Goal: Task Accomplishment & Management: Manage account settings

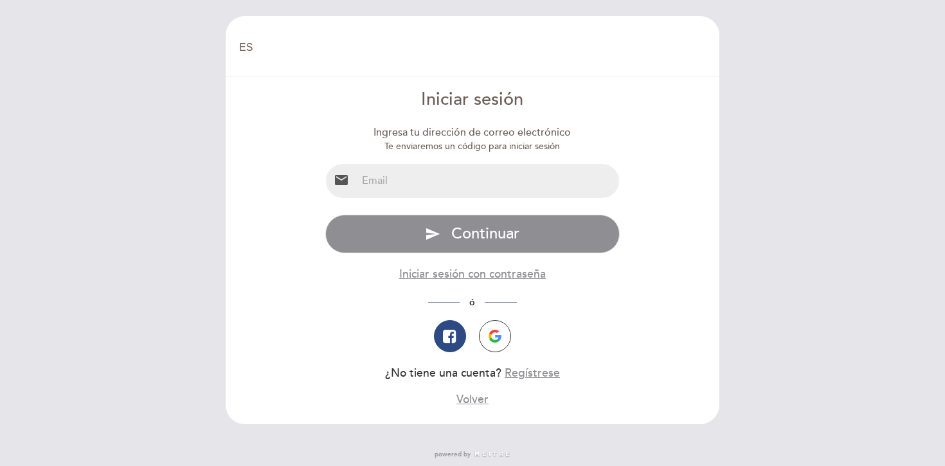
select select "es"
click at [414, 183] on input "email" at bounding box center [488, 181] width 263 height 34
type input "[PERSON_NAME][EMAIL_ADDRESS][DOMAIN_NAME]"
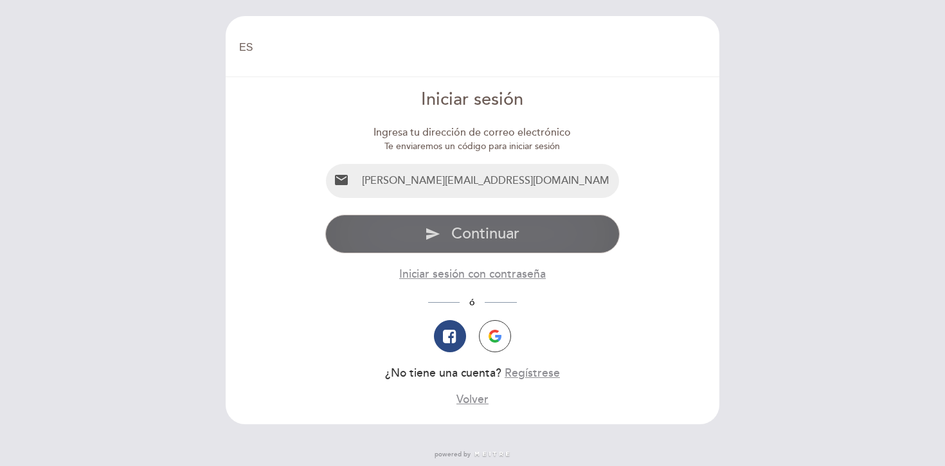
click at [452, 231] on span "Continuar" at bounding box center [485, 233] width 68 height 19
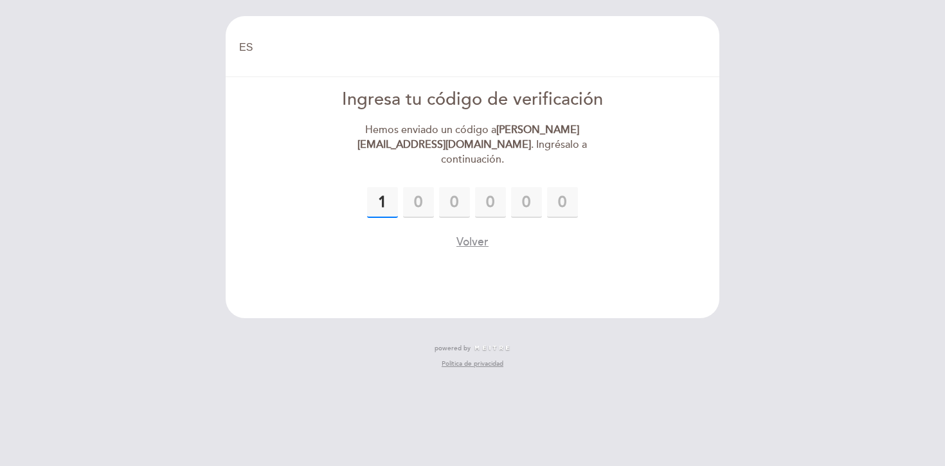
type input "1"
type input "7"
type input "8"
type input "4"
type input "6"
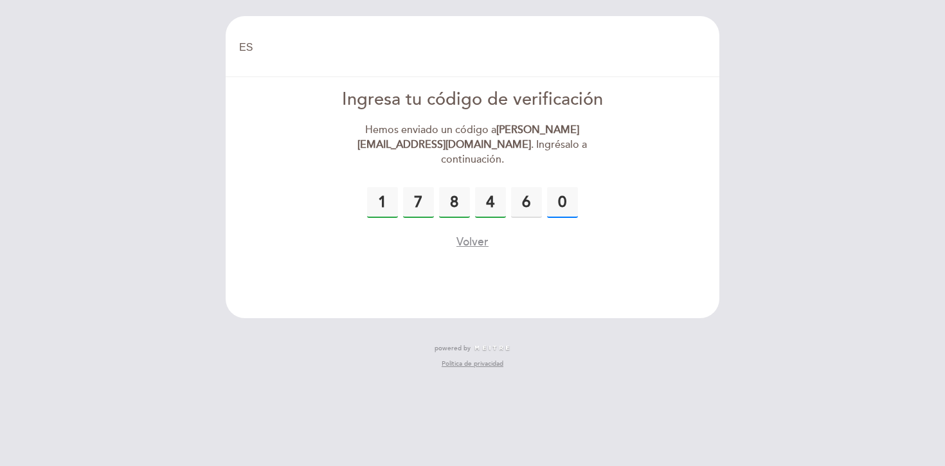
type input "0"
